Goal: Navigation & Orientation: Find specific page/section

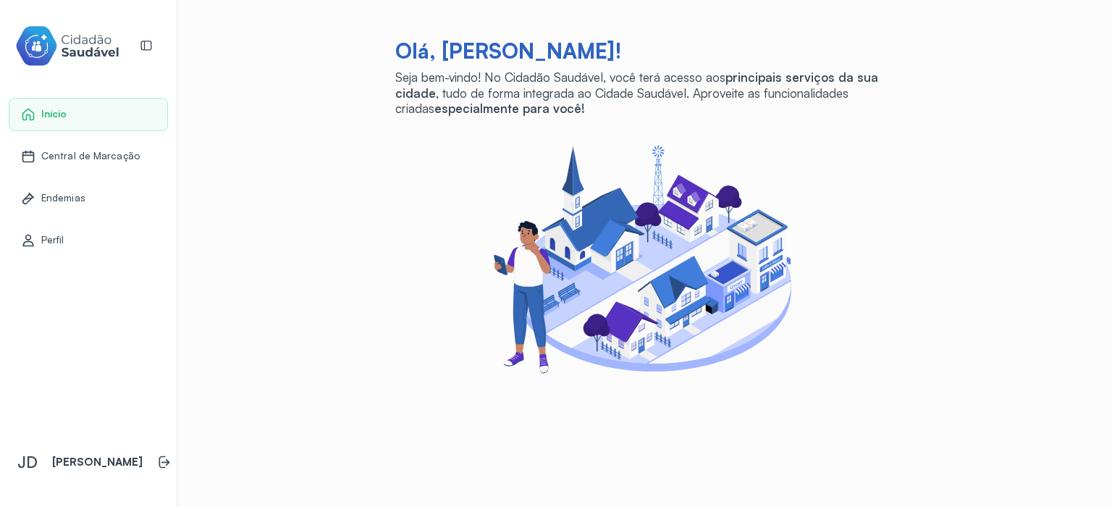
click at [61, 461] on p "[PERSON_NAME]" at bounding box center [97, 462] width 91 height 14
click at [85, 156] on span "Central de Marcação" at bounding box center [90, 156] width 98 height 12
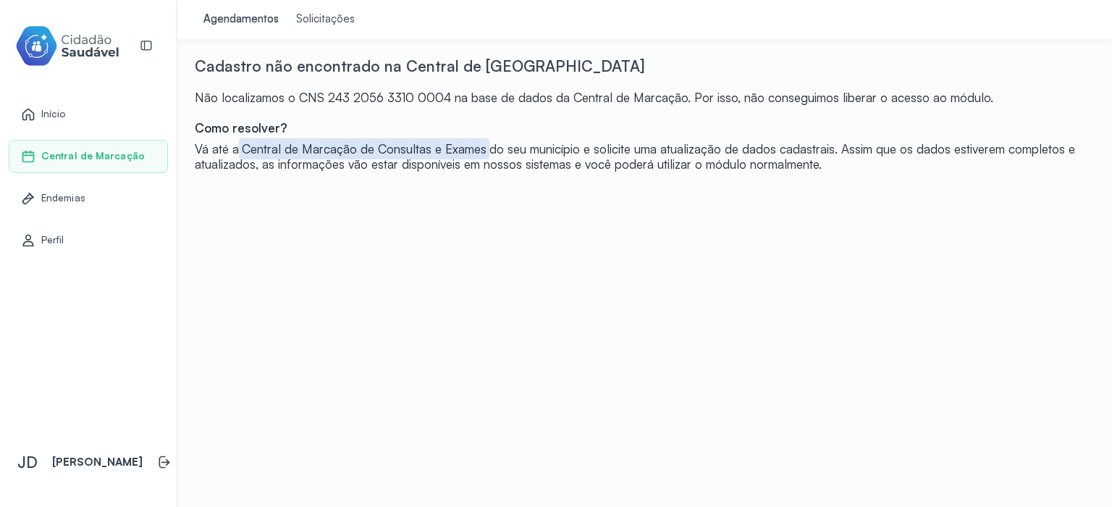
click at [303, 14] on div "Solicitações" at bounding box center [325, 19] width 59 height 14
click at [245, 28] on link "Agendamentos" at bounding box center [241, 19] width 93 height 39
click at [72, 193] on span "Endemias" at bounding box center [63, 198] width 44 height 12
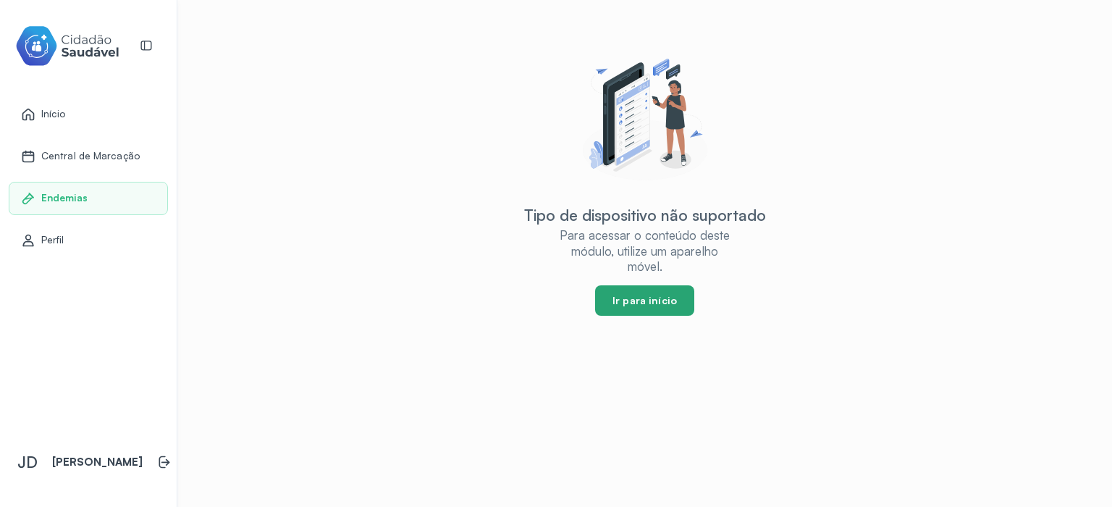
click at [652, 311] on button "Ir para início" at bounding box center [644, 300] width 99 height 30
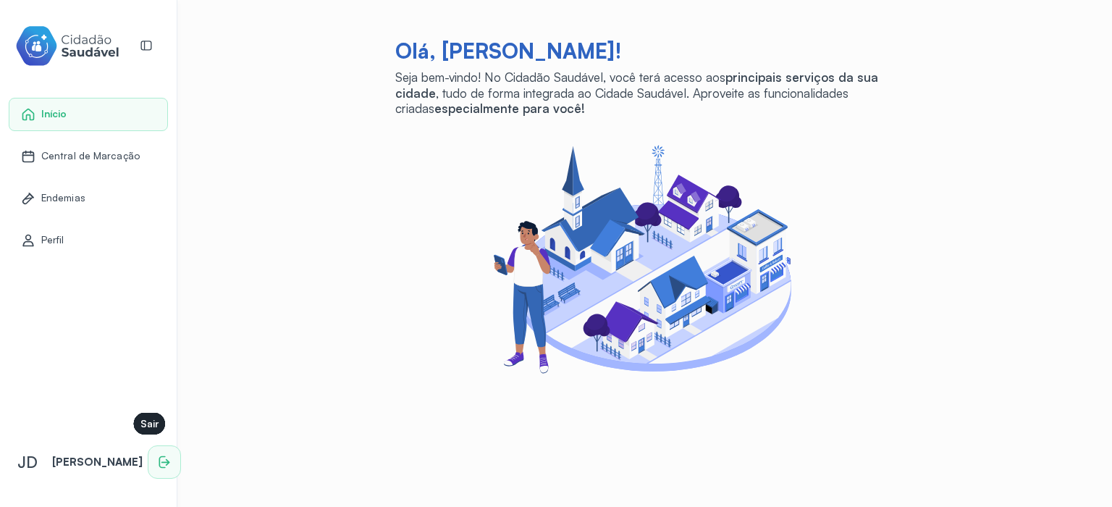
click at [161, 459] on icon at bounding box center [165, 462] width 9 height 7
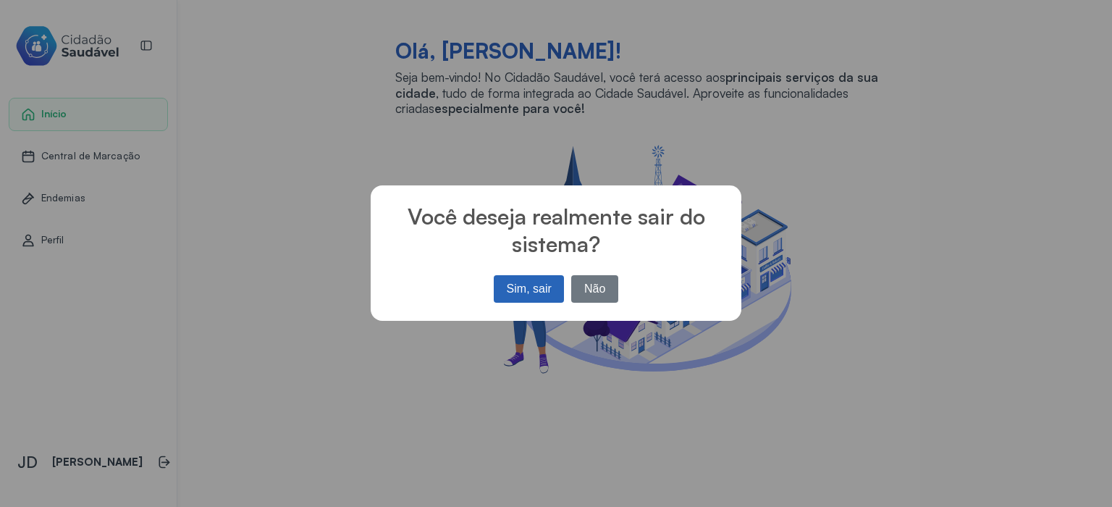
click at [513, 295] on button "Sim, sair" at bounding box center [529, 289] width 70 height 28
